Goal: Transaction & Acquisition: Purchase product/service

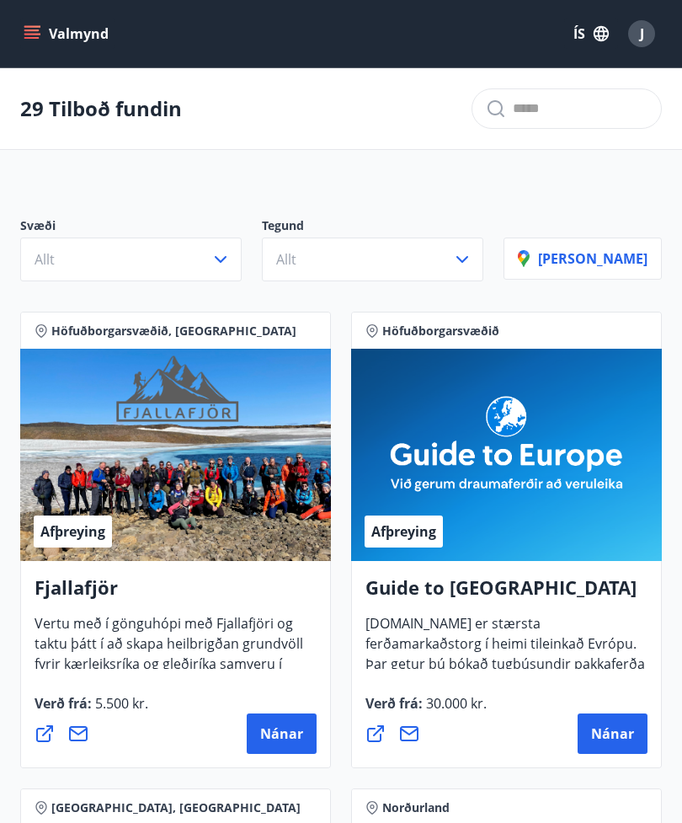
click at [238, 270] on button "Allt" at bounding box center [131, 260] width 222 height 44
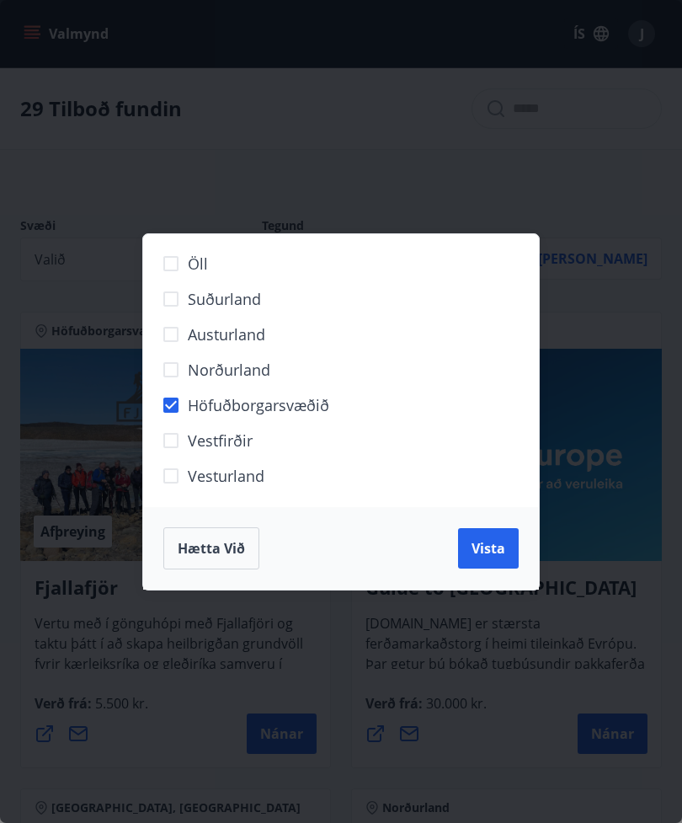
click at [497, 547] on span "Vista" at bounding box center [489, 548] width 34 height 19
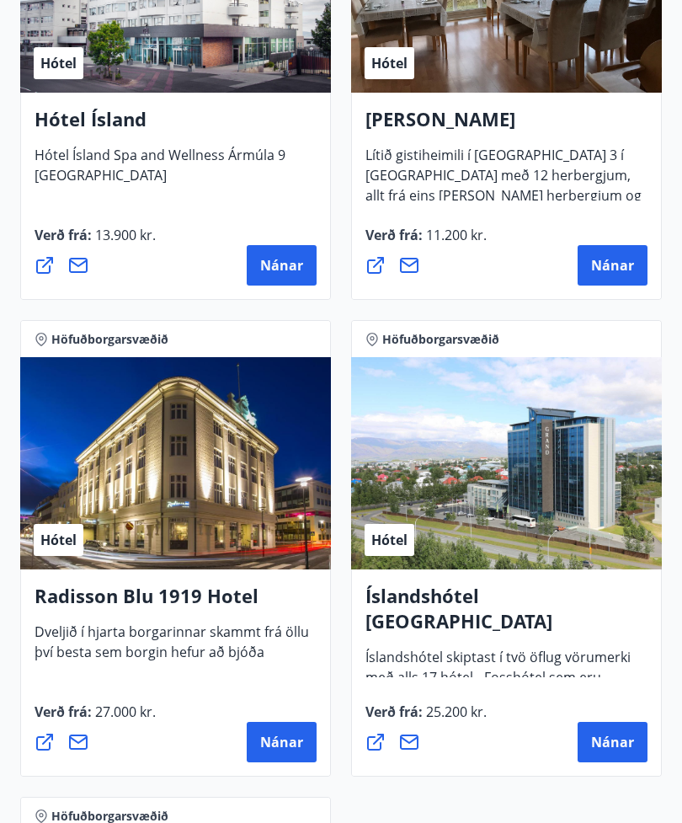
scroll to position [1988, 0]
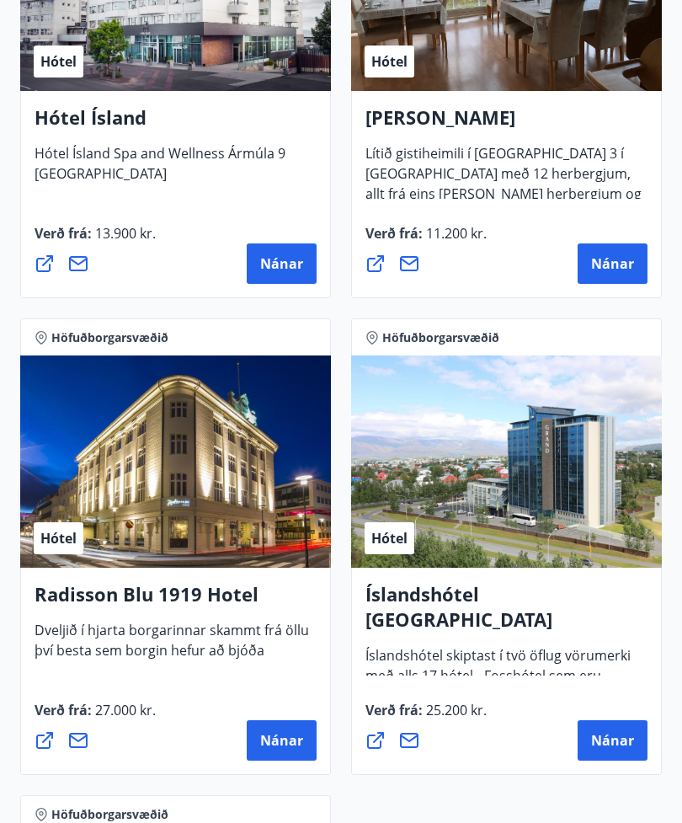
click at [283, 746] on span "Nánar" at bounding box center [281, 740] width 43 height 19
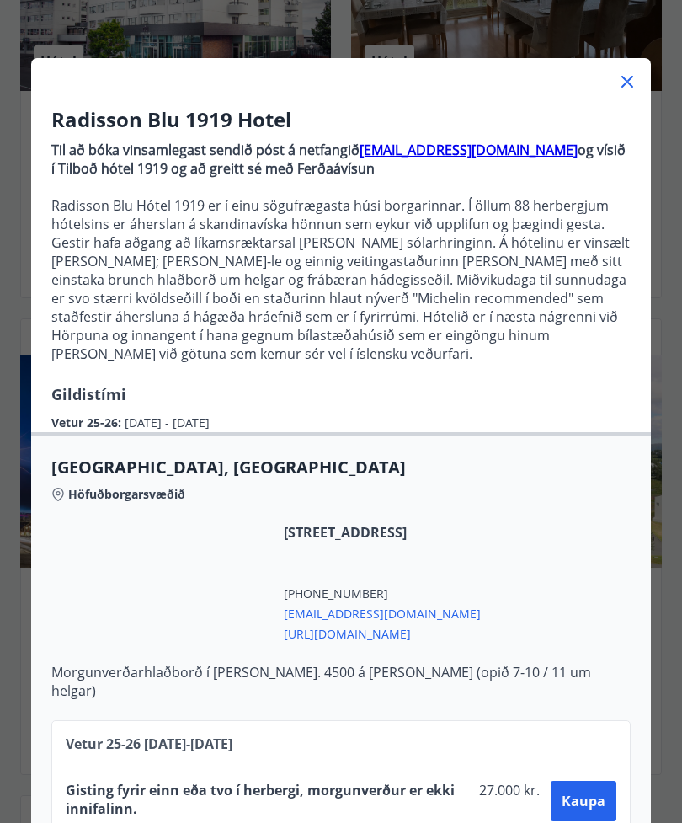
scroll to position [40, 0]
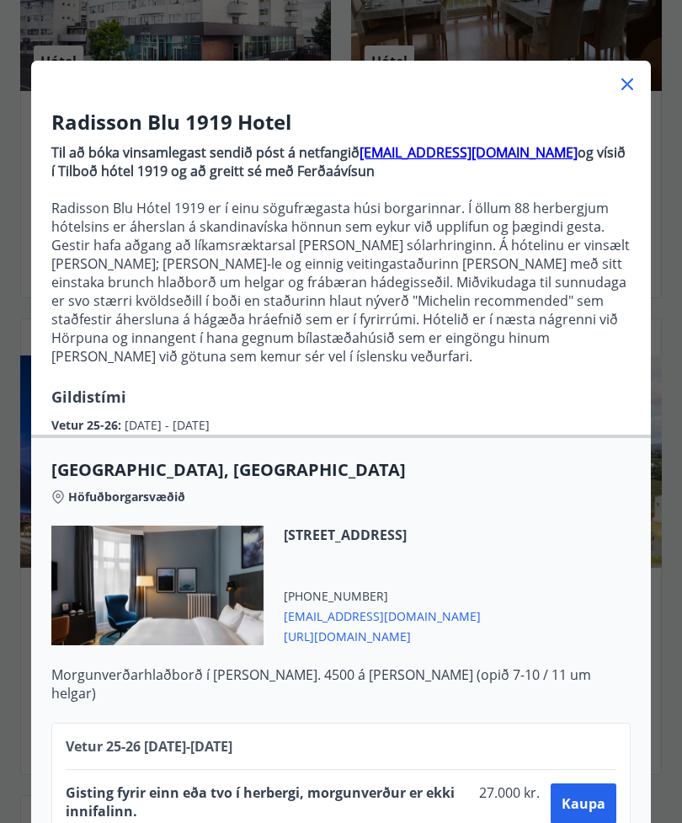
click at [590, 810] on span "Kaupa" at bounding box center [584, 803] width 44 height 19
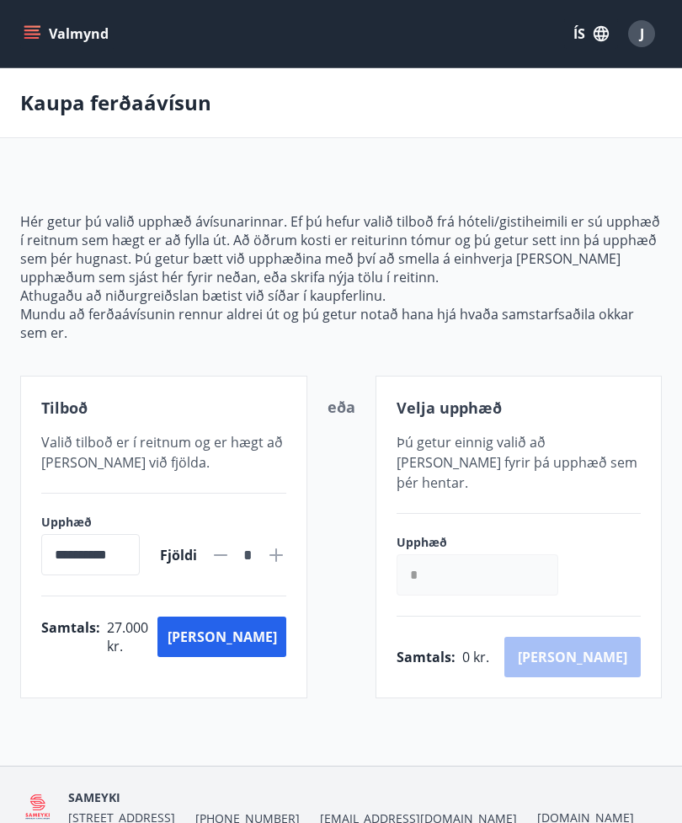
click at [285, 557] on icon at bounding box center [276, 555] width 20 height 20
click at [217, 555] on icon at bounding box center [220, 555] width 13 height 2
type input "*"
click at [258, 642] on button "[PERSON_NAME]" at bounding box center [222, 637] width 128 height 40
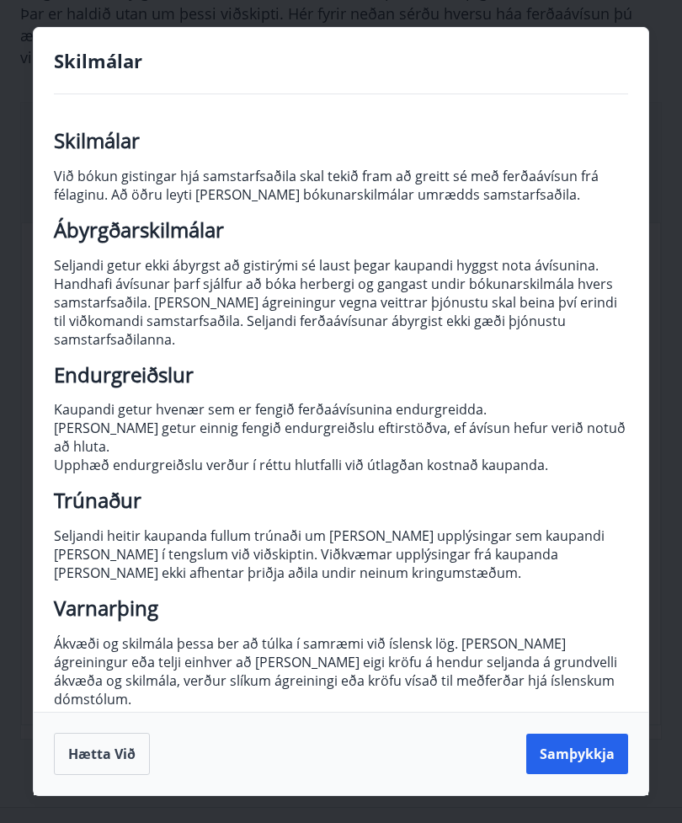
scroll to position [242, 0]
click at [639, 50] on div "Skilmálar Skilmálar Við bókun gistingar hjá samstarfsaðila skal tekið fram að g…" at bounding box center [341, 411] width 682 height 823
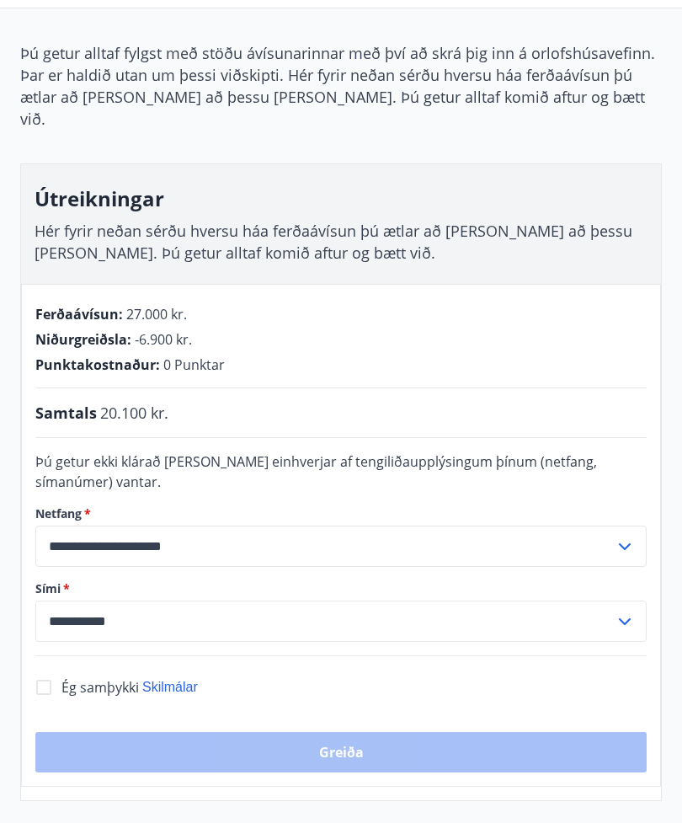
scroll to position [0, 0]
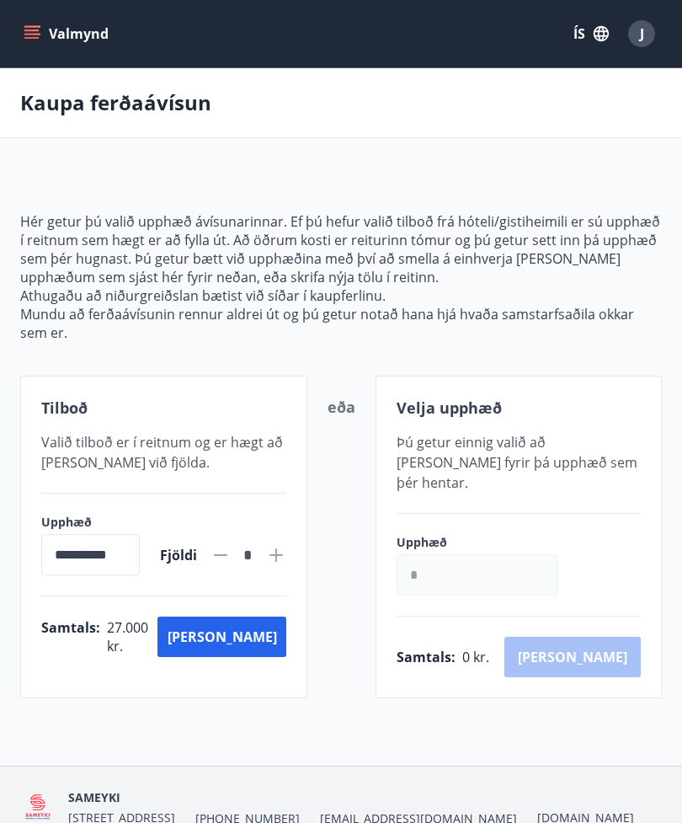
click at [38, 29] on icon "menu" at bounding box center [32, 33] width 17 height 17
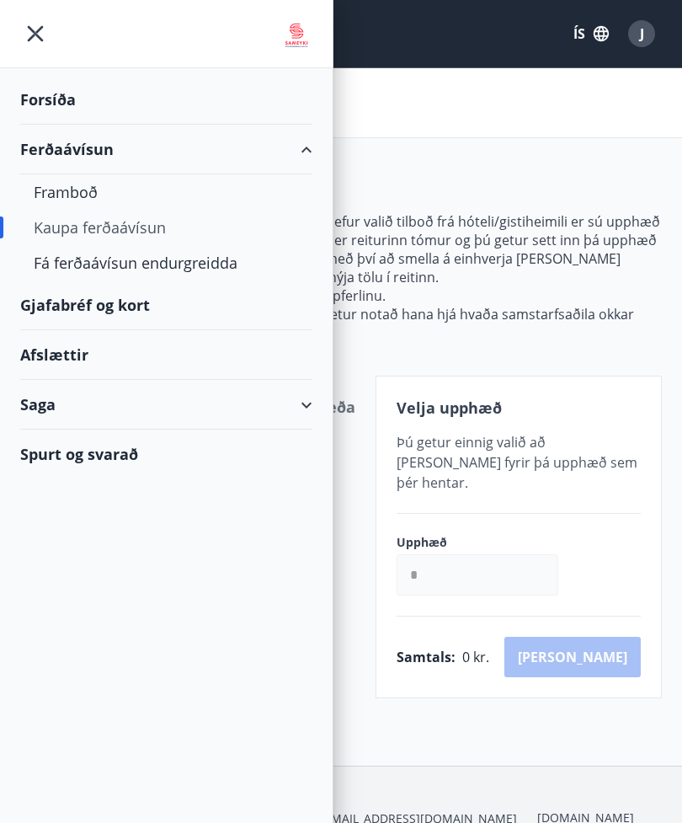
click at [104, 227] on div "Kaupa ferðaávísun" at bounding box center [166, 227] width 265 height 35
type input "*****"
click at [61, 96] on div "Forsíða" at bounding box center [166, 100] width 292 height 50
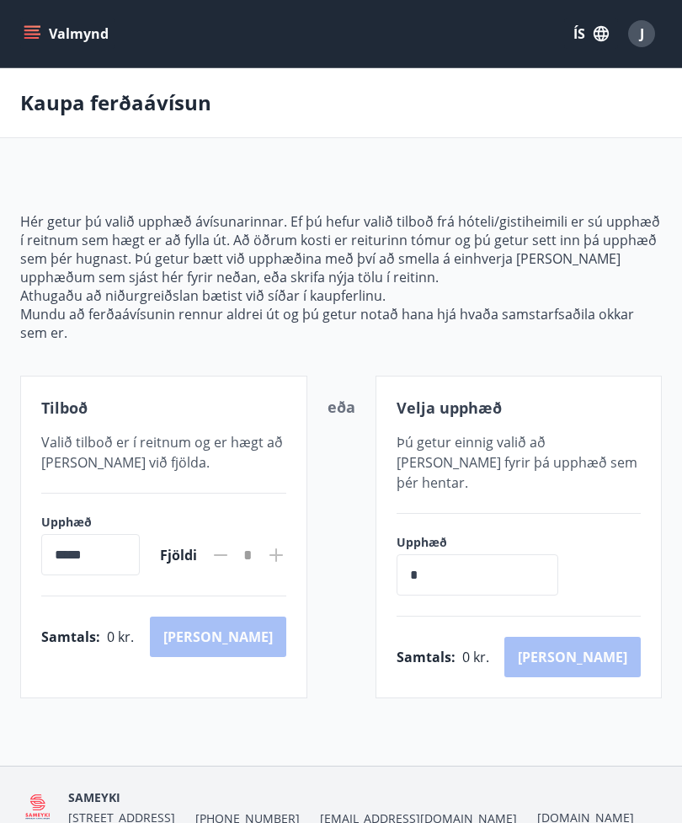
type input "**********"
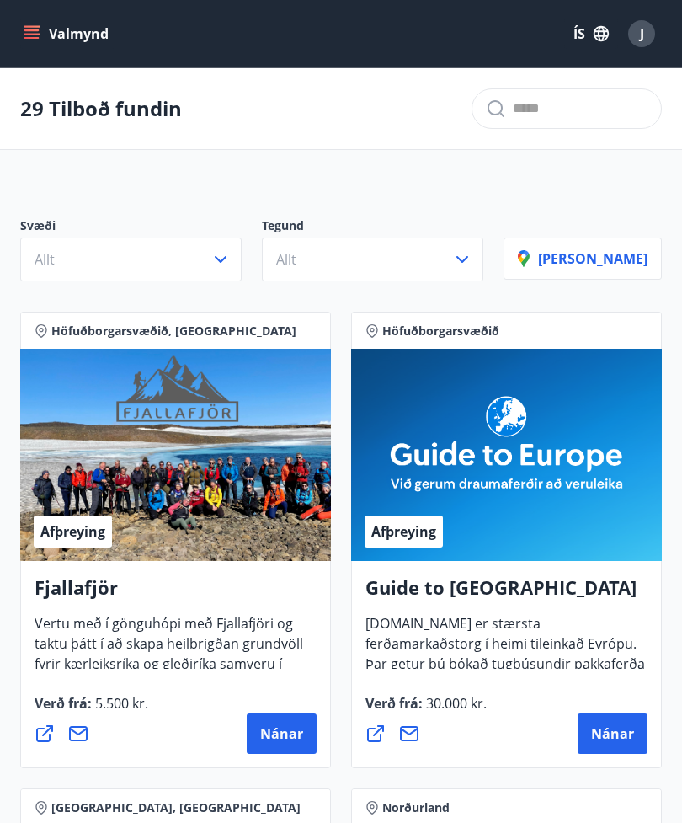
click at [231, 262] on icon "button" at bounding box center [221, 259] width 20 height 20
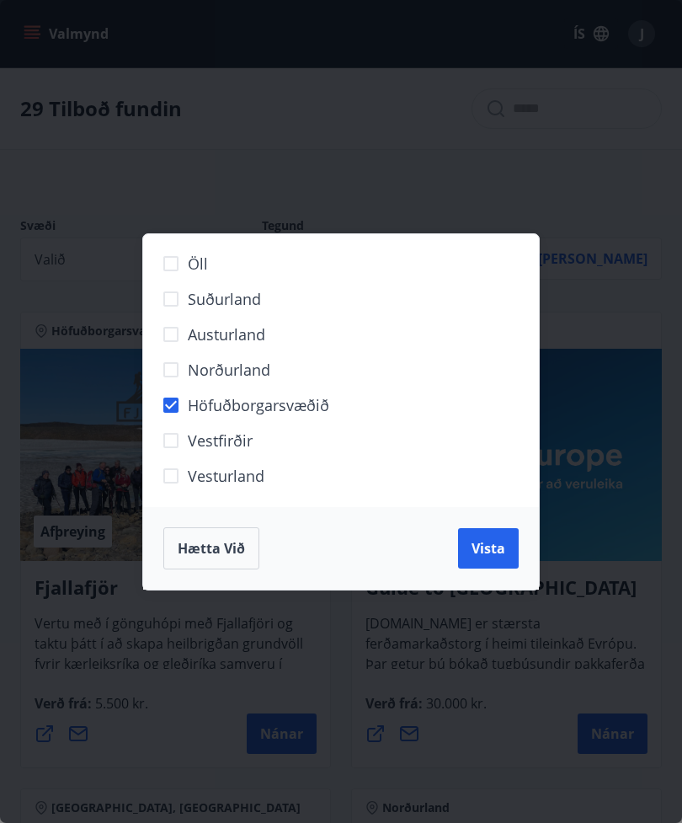
click at [487, 546] on span "Vista" at bounding box center [489, 548] width 34 height 19
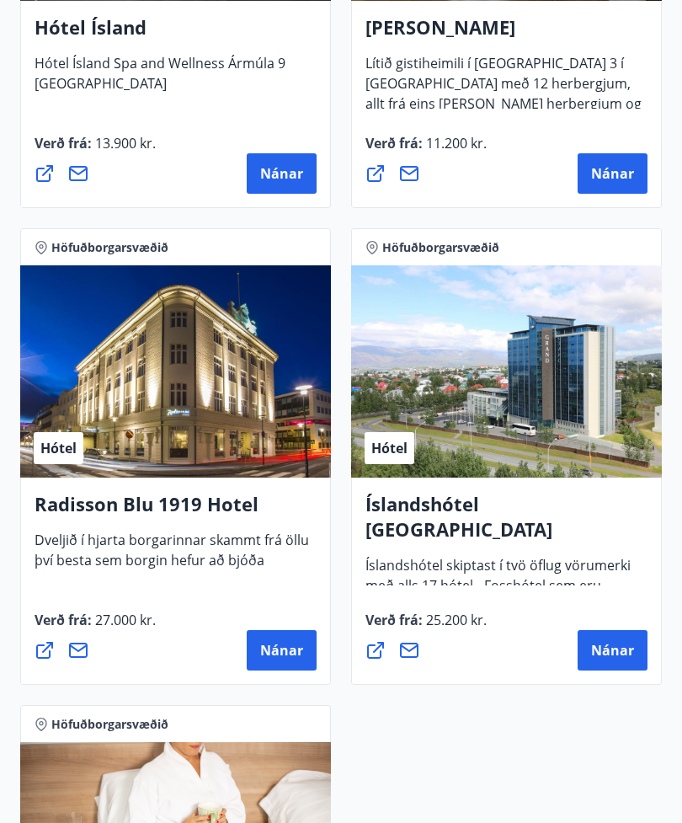
scroll to position [2082, 0]
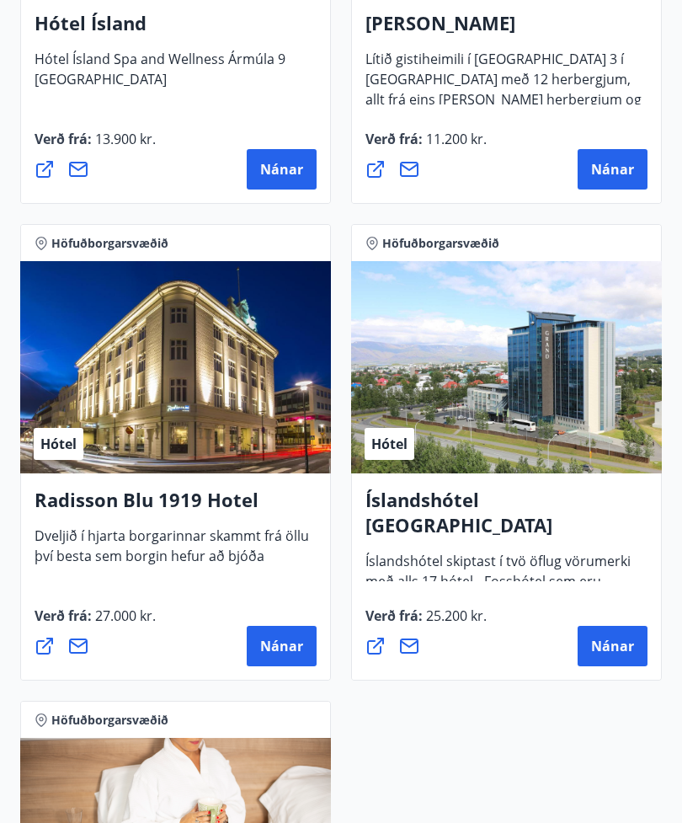
click at [291, 660] on button "Nánar" at bounding box center [282, 646] width 70 height 40
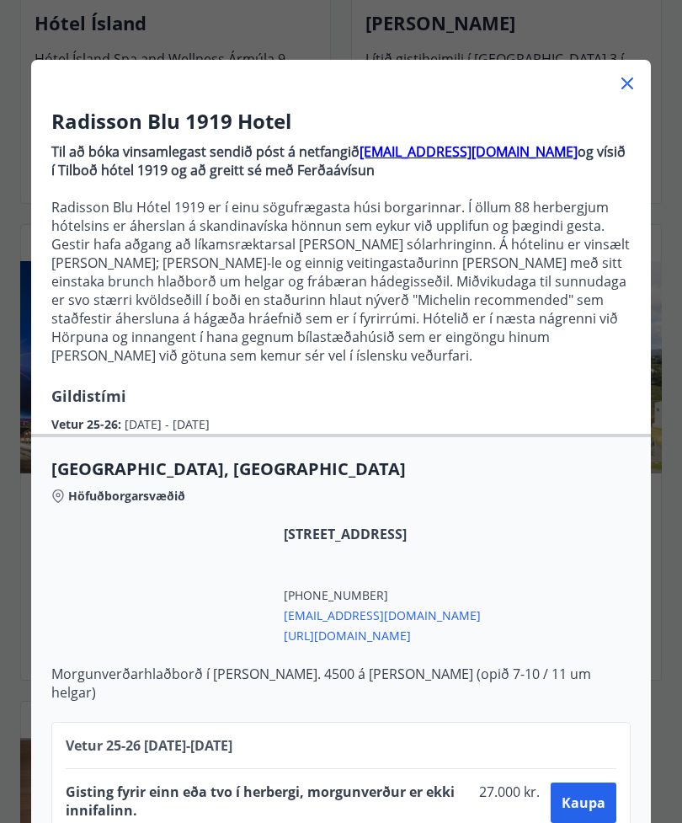
scroll to position [40, 0]
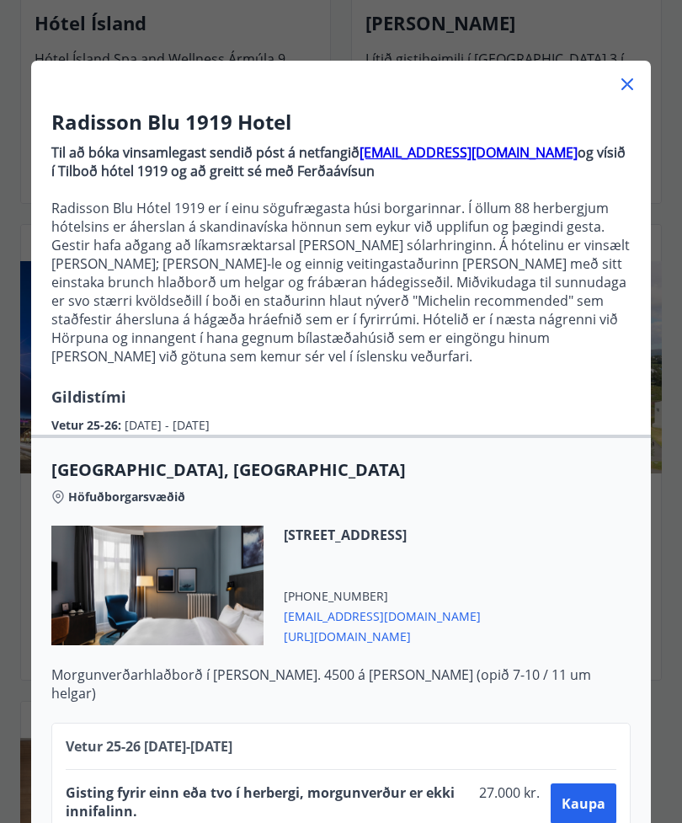
click at [578, 809] on span "Kaupa" at bounding box center [584, 803] width 44 height 19
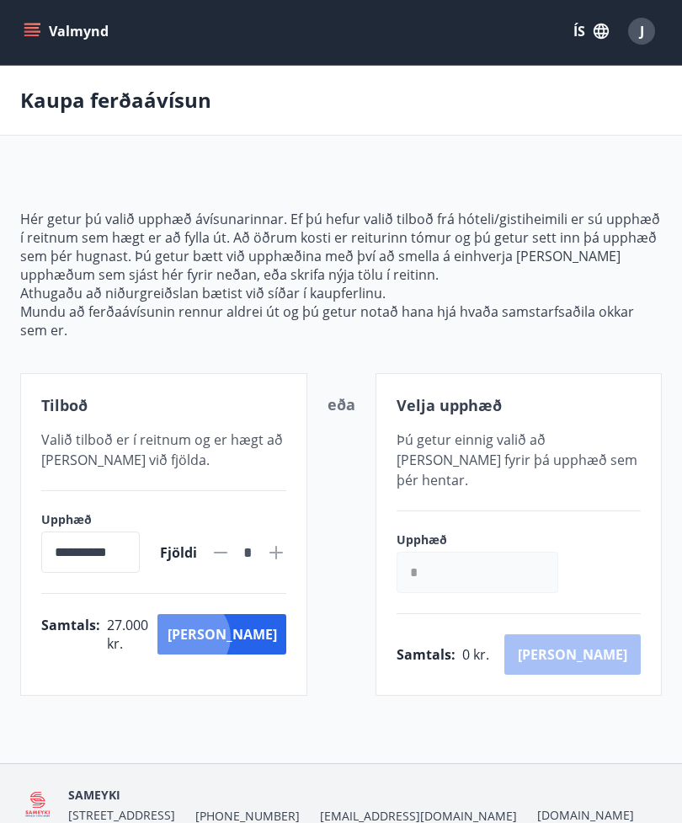
click at [258, 638] on button "[PERSON_NAME]" at bounding box center [222, 634] width 128 height 40
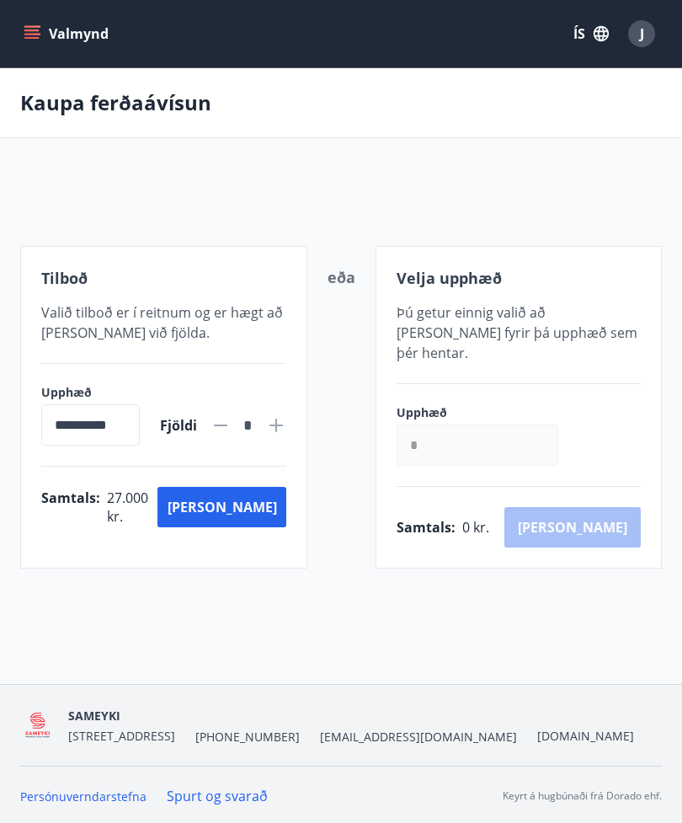
scroll to position [56, 0]
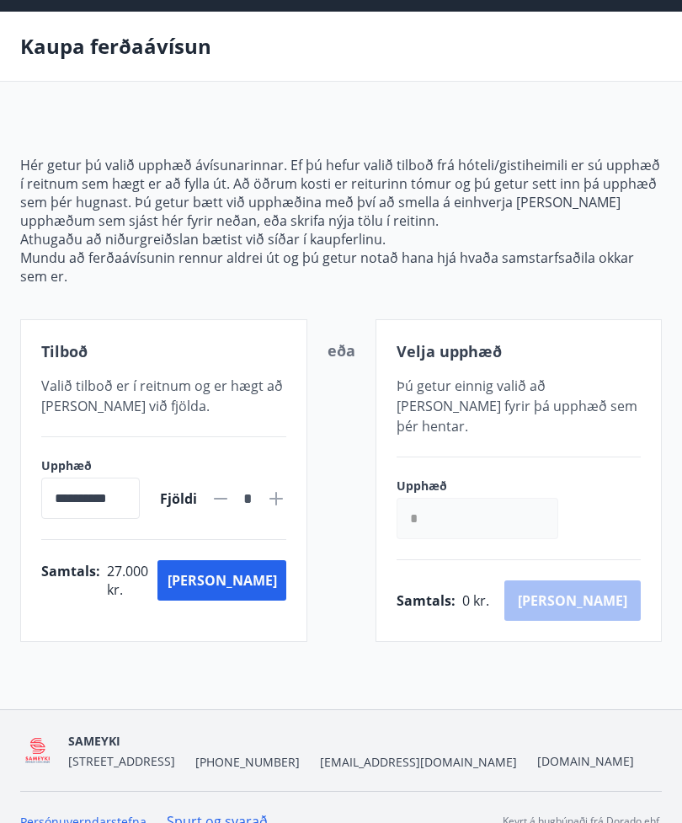
click at [249, 588] on button "[PERSON_NAME]" at bounding box center [222, 580] width 128 height 40
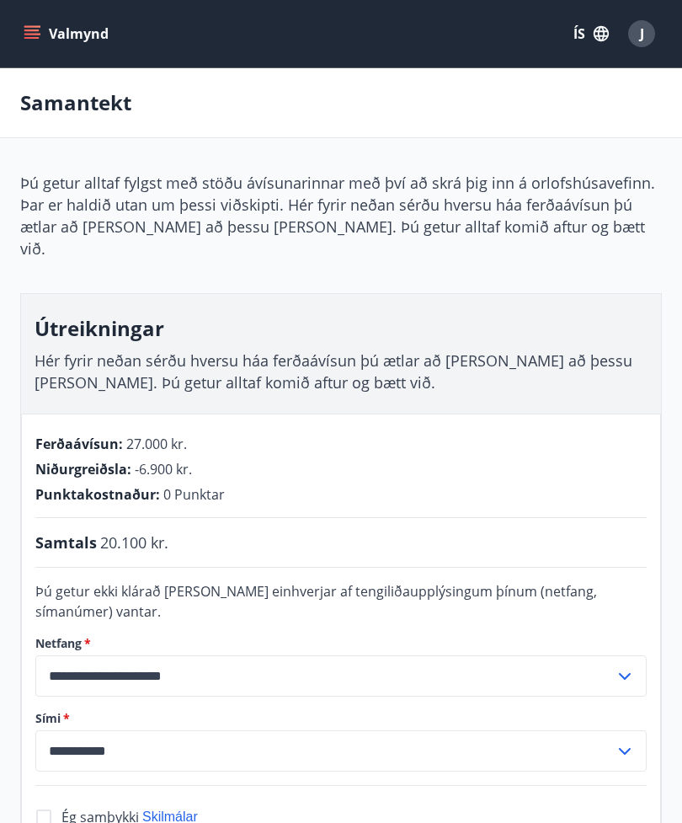
click at [649, 32] on div "J" at bounding box center [641, 33] width 27 height 27
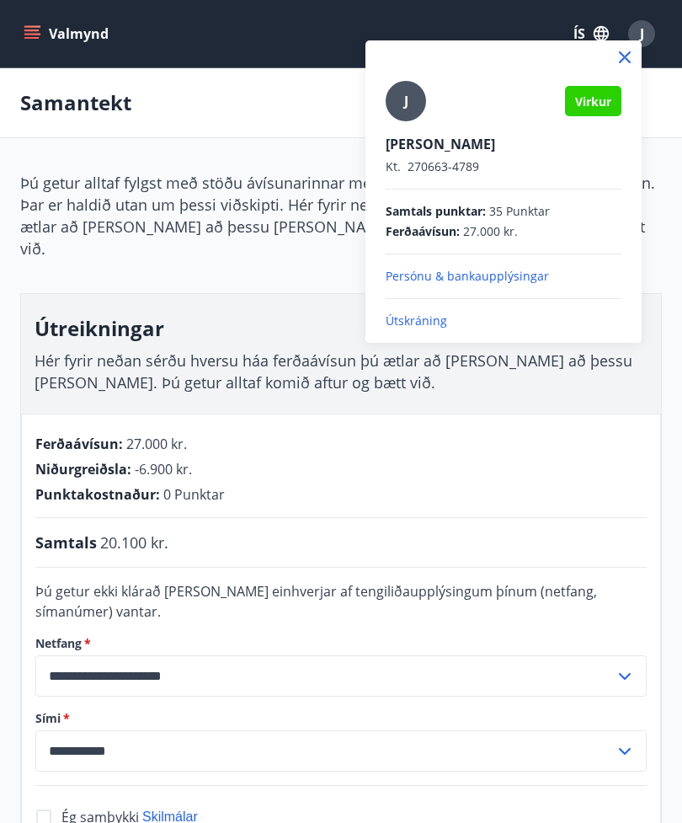
click at [451, 313] on p "Útskráning" at bounding box center [504, 321] width 236 height 17
